Goal: Task Accomplishment & Management: Complete application form

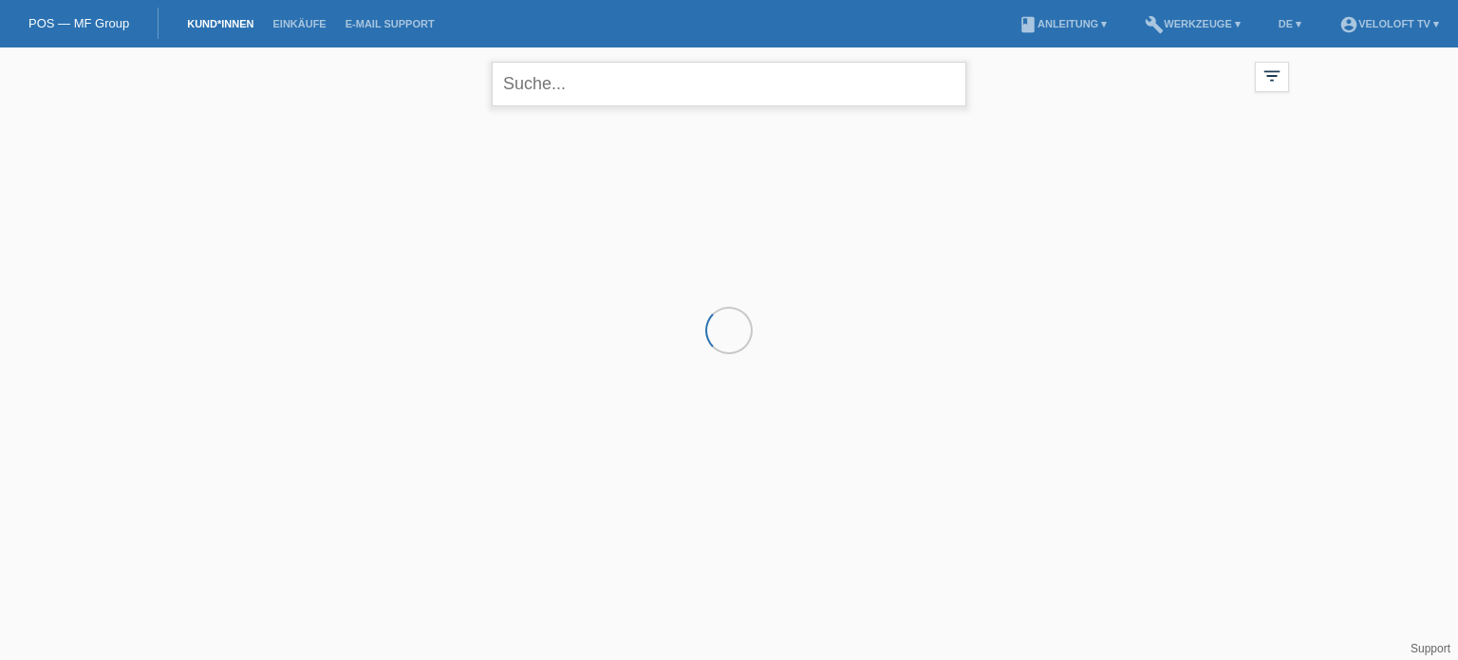
click at [567, 86] on input "text" at bounding box center [729, 84] width 475 height 45
paste input "[PERSON_NAME]"
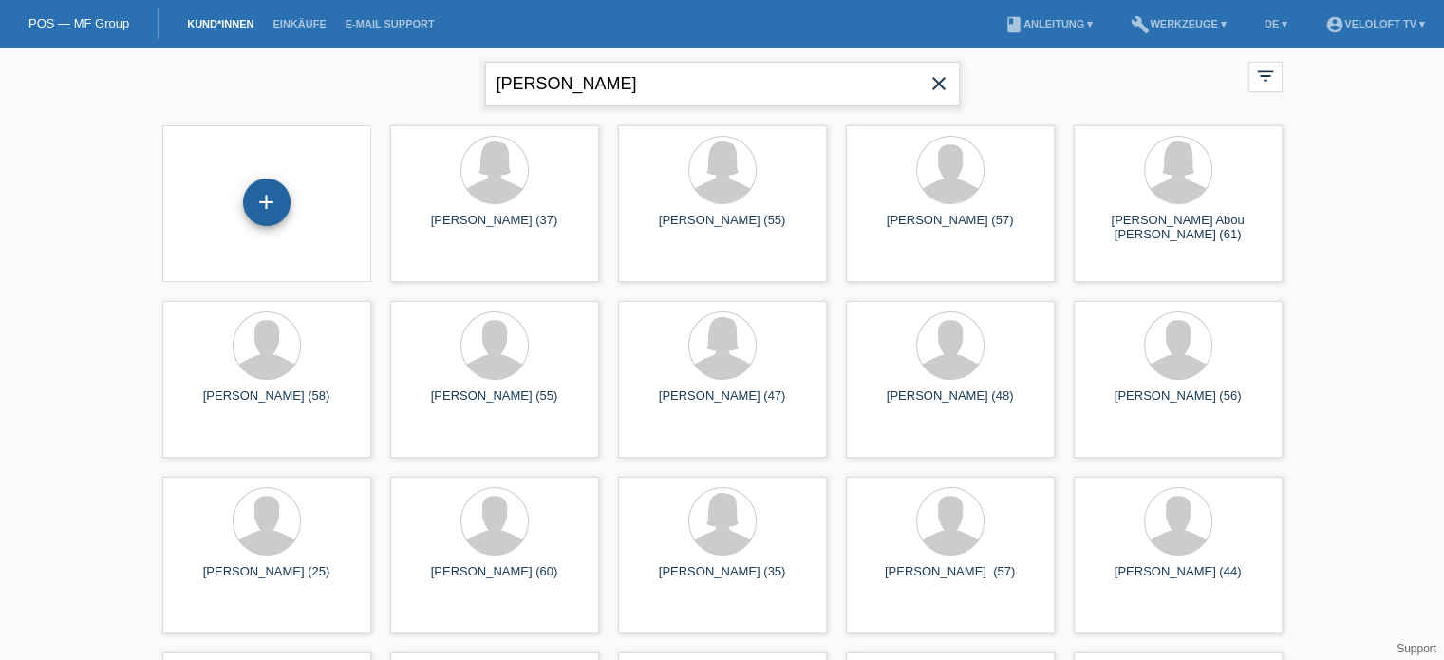
type input "[PERSON_NAME]"
click at [268, 208] on div "+" at bounding box center [266, 201] width 47 height 47
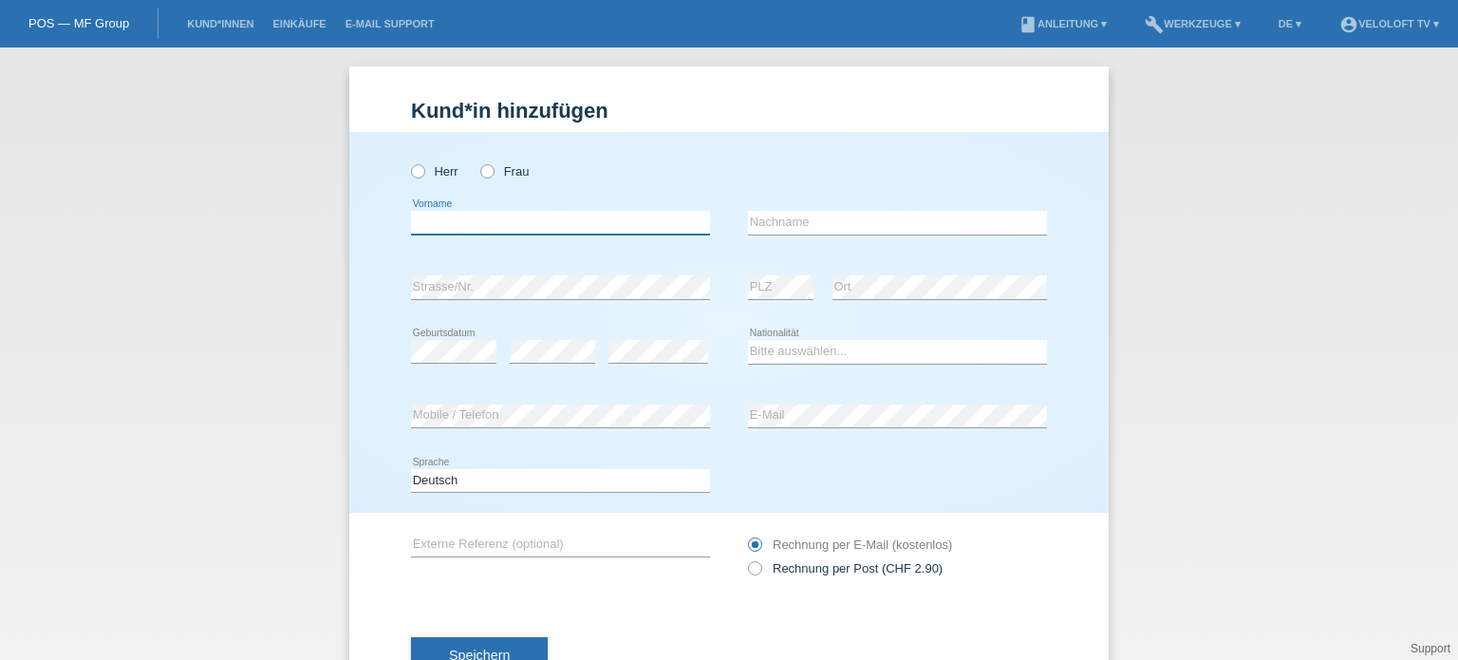
click at [433, 218] on input "text" at bounding box center [560, 223] width 299 height 24
paste input "[PERSON_NAME]"
click at [490, 227] on input "[PERSON_NAME]" at bounding box center [560, 223] width 299 height 24
type input "[PERSON_NAME]"
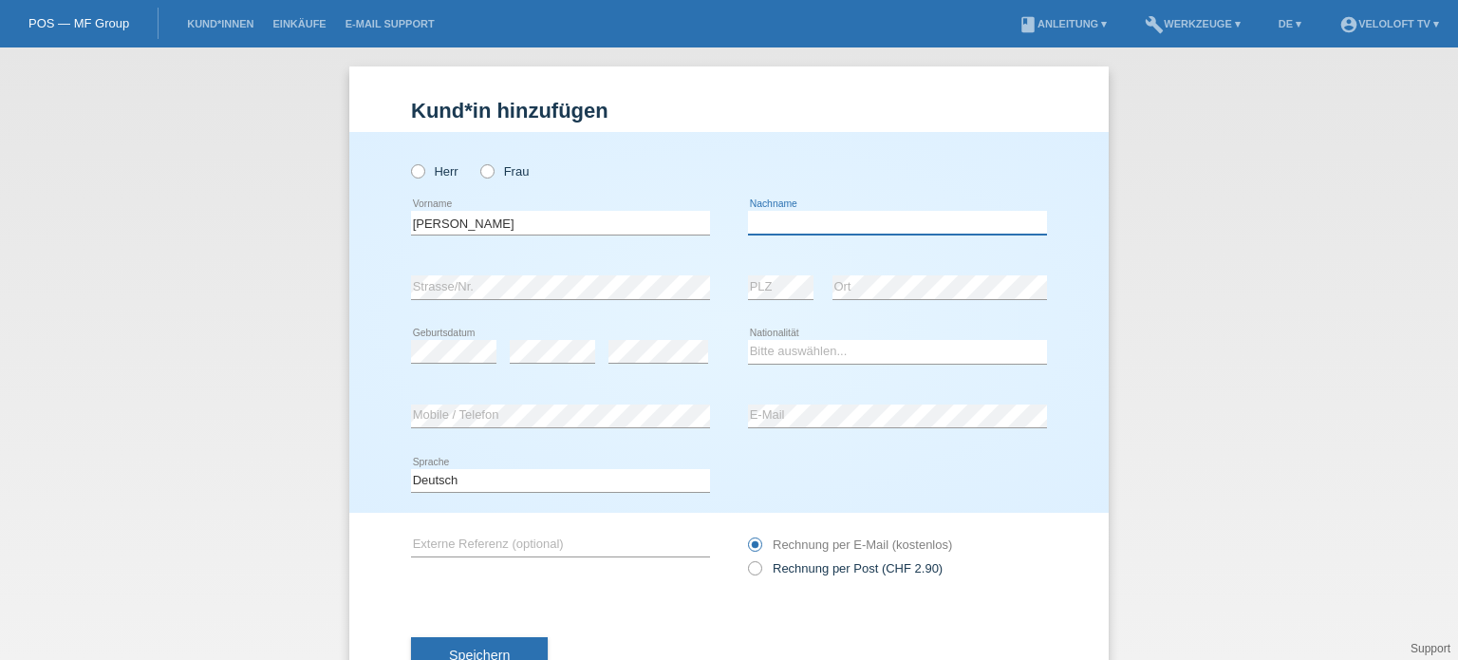
click at [784, 216] on input "text" at bounding box center [897, 223] width 299 height 24
paste input "Fontannaz"
type input "Fontannaz"
click at [497, 216] on input "[PERSON_NAME]" at bounding box center [560, 223] width 299 height 24
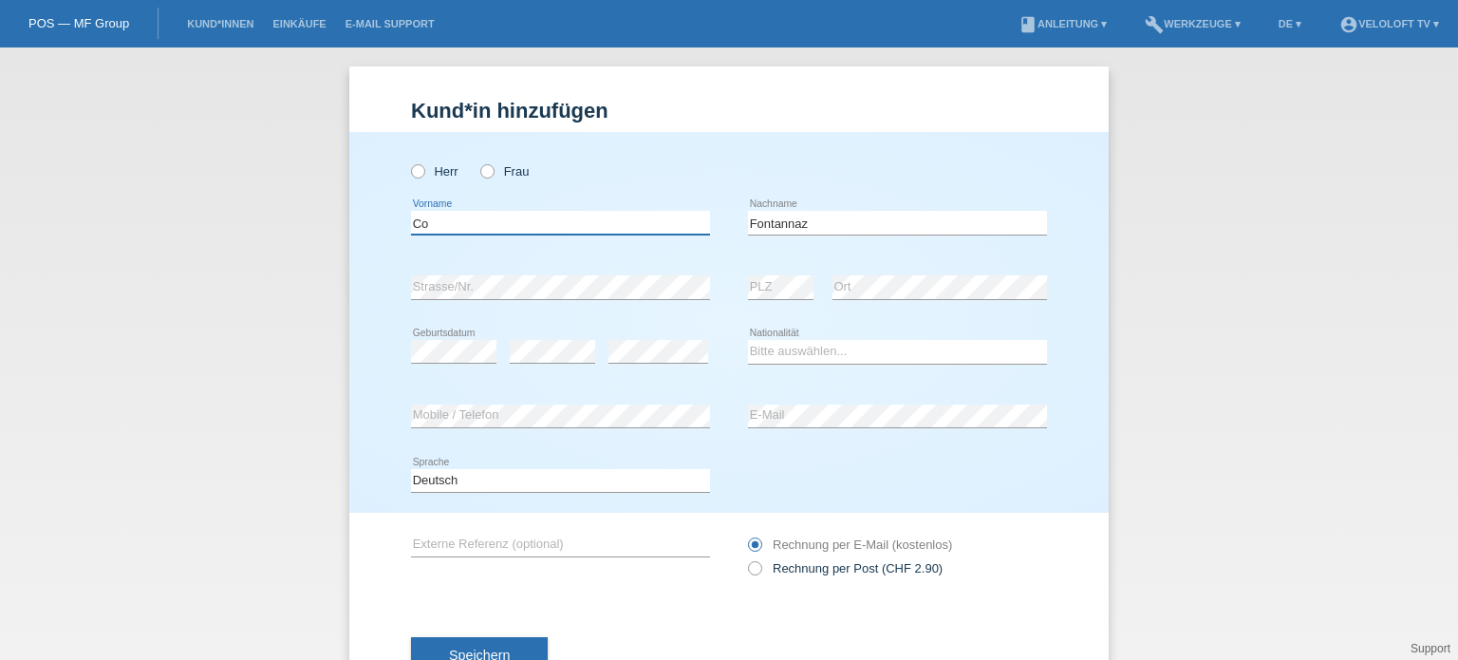
type input "C"
click at [767, 215] on input "Fontannaz" at bounding box center [897, 223] width 299 height 24
click at [768, 216] on input "Fontannaz" at bounding box center [897, 223] width 299 height 24
click at [103, 408] on div "Kund*in hinzufügen Kunde hinzufügen Kundin hinzufügen Herr Frau error Vorname e…" at bounding box center [729, 353] width 1458 height 612
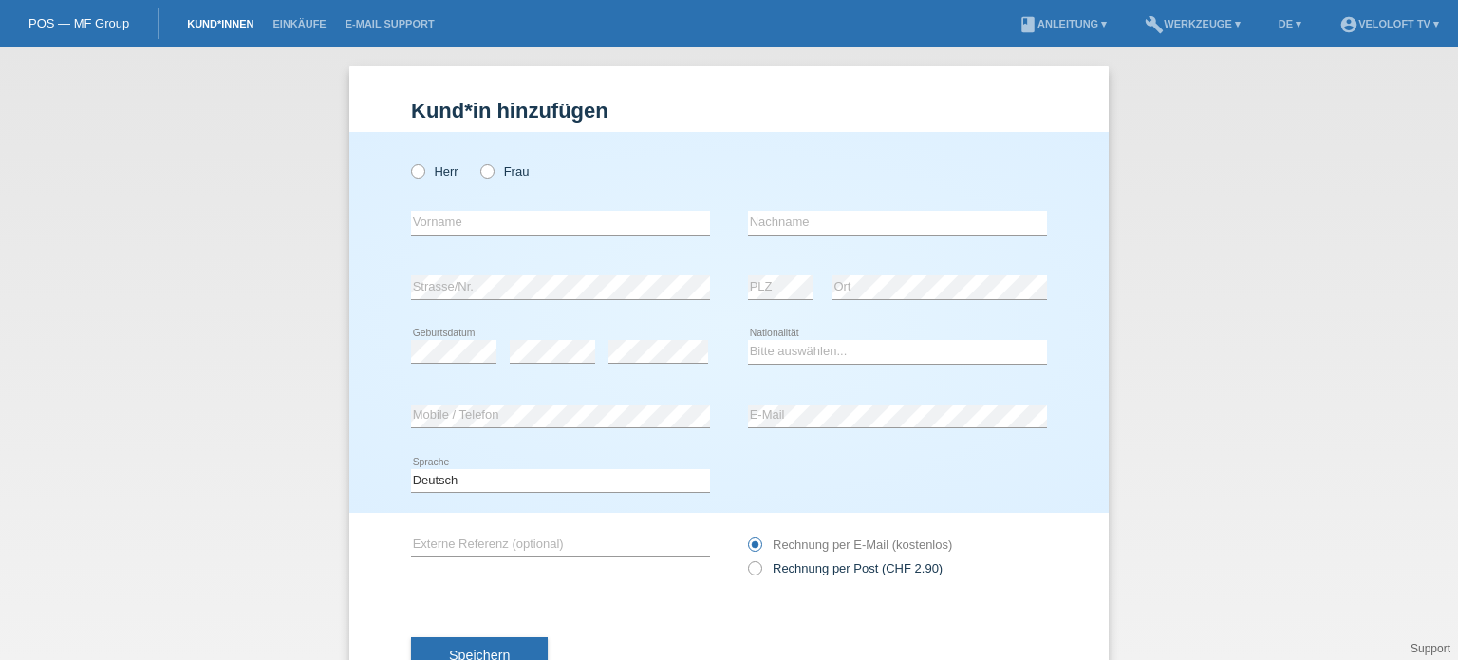
click at [213, 25] on link "Kund*innen" at bounding box center [220, 23] width 85 height 11
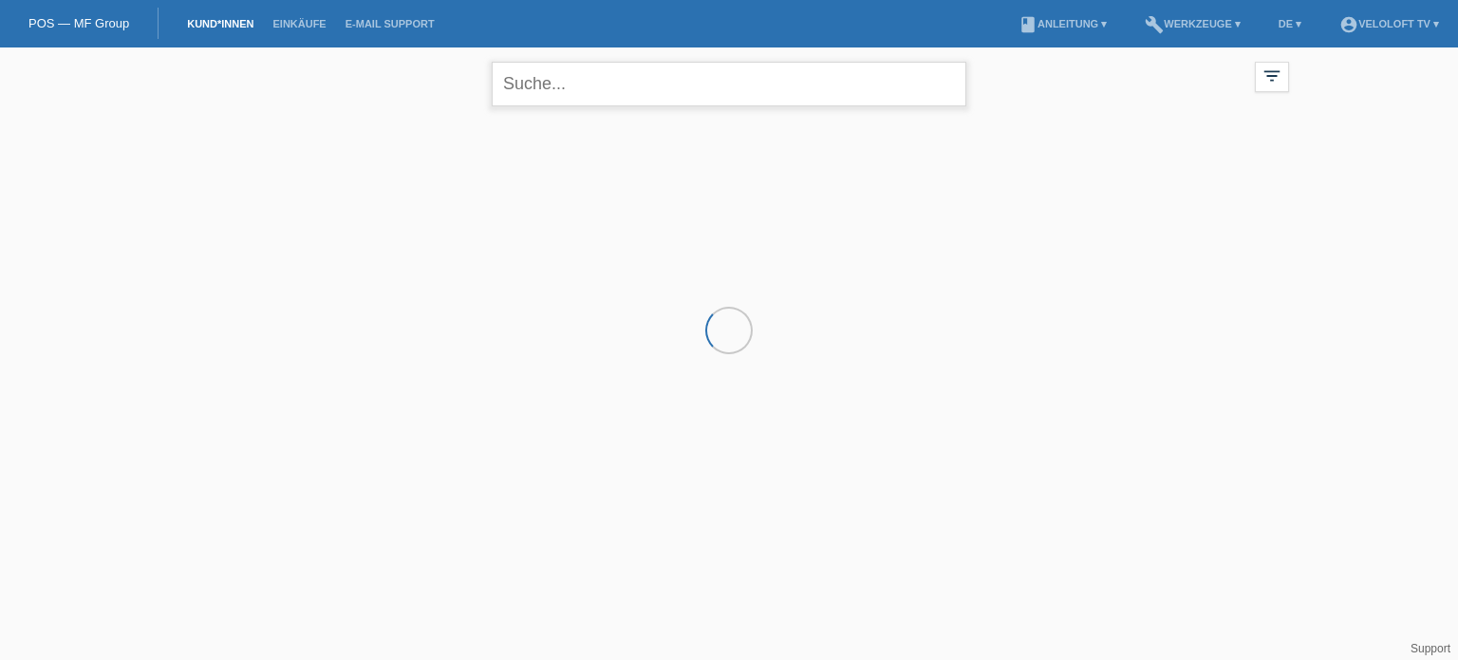
click at [639, 79] on input "text" at bounding box center [729, 84] width 475 height 45
paste input "Fontannaz"
type input "Fontannaz"
click at [946, 84] on icon "close" at bounding box center [945, 83] width 23 height 23
